Goal: Transaction & Acquisition: Purchase product/service

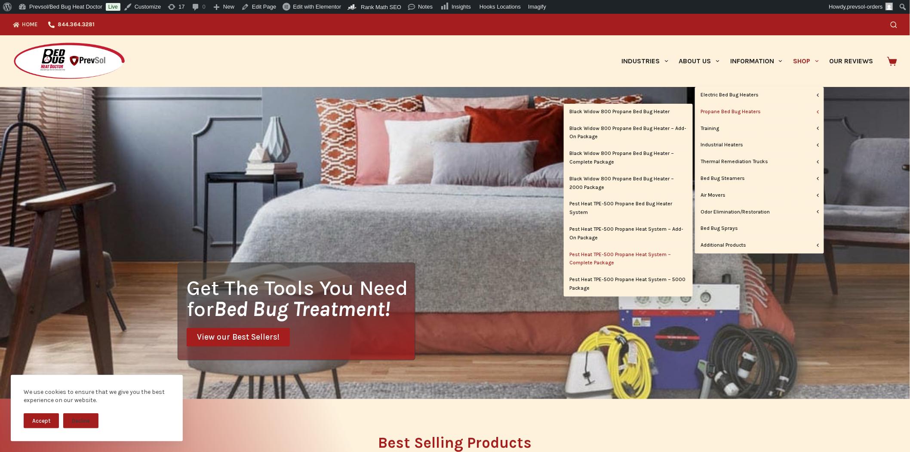
click at [631, 256] on link "Pest Heat TPE-500 Propane Heat System – Complete Package" at bounding box center [628, 259] width 129 height 25
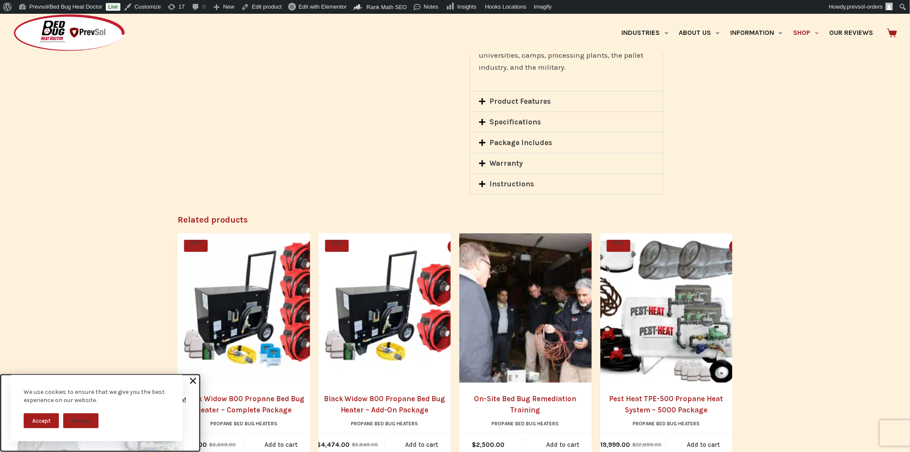
scroll to position [1195, 0]
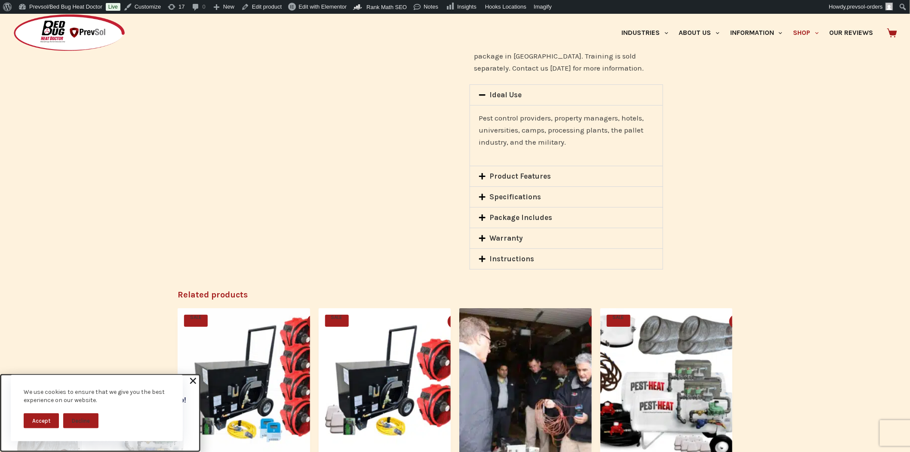
click at [483, 214] on icon at bounding box center [482, 217] width 7 height 7
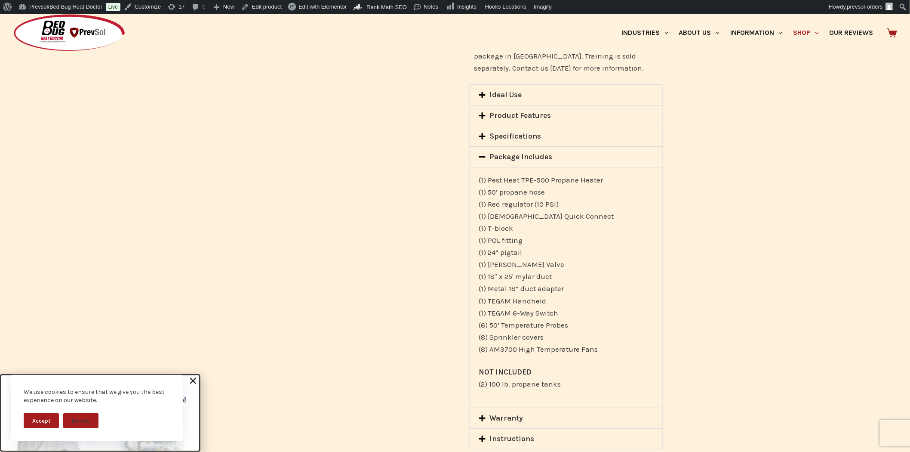
click at [24, 424] on button "Accept" at bounding box center [41, 420] width 35 height 15
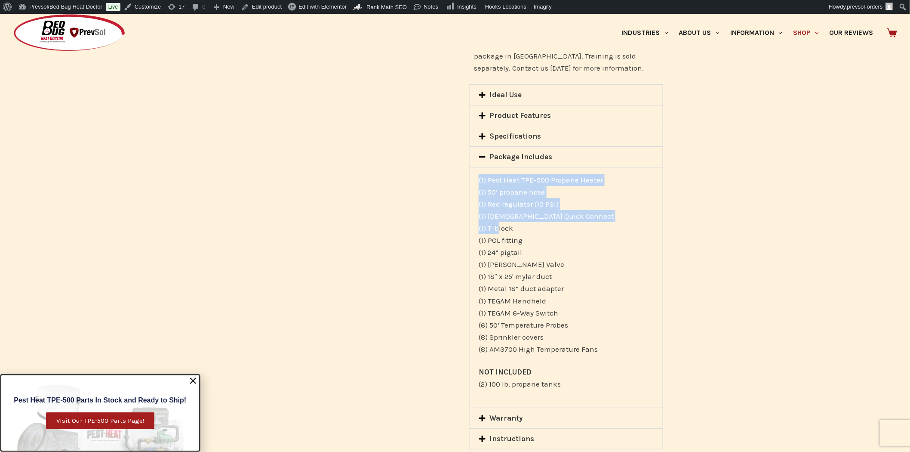
drag, startPoint x: 457, startPoint y: 144, endPoint x: 496, endPoint y: 205, distance: 72.6
drag, startPoint x: 467, startPoint y: 62, endPoint x: 566, endPoint y: 254, distance: 216.3
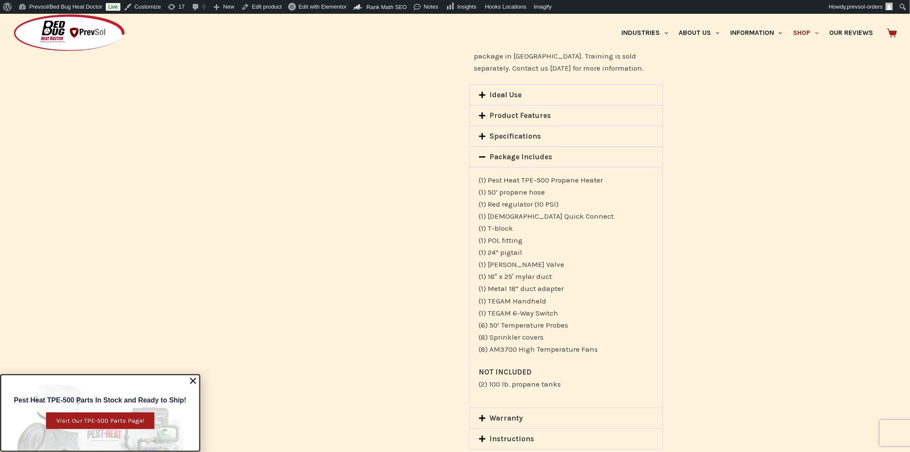
drag, startPoint x: 466, startPoint y: 129, endPoint x: 618, endPoint y: 356, distance: 273.3
click at [619, 366] on p "NOT INCLUDED (2) 100 lb. propane tanks" at bounding box center [567, 378] width 176 height 24
drag, startPoint x: 462, startPoint y: 127, endPoint x: 574, endPoint y: 363, distance: 261.2
